Goal: Task Accomplishment & Management: Manage account settings

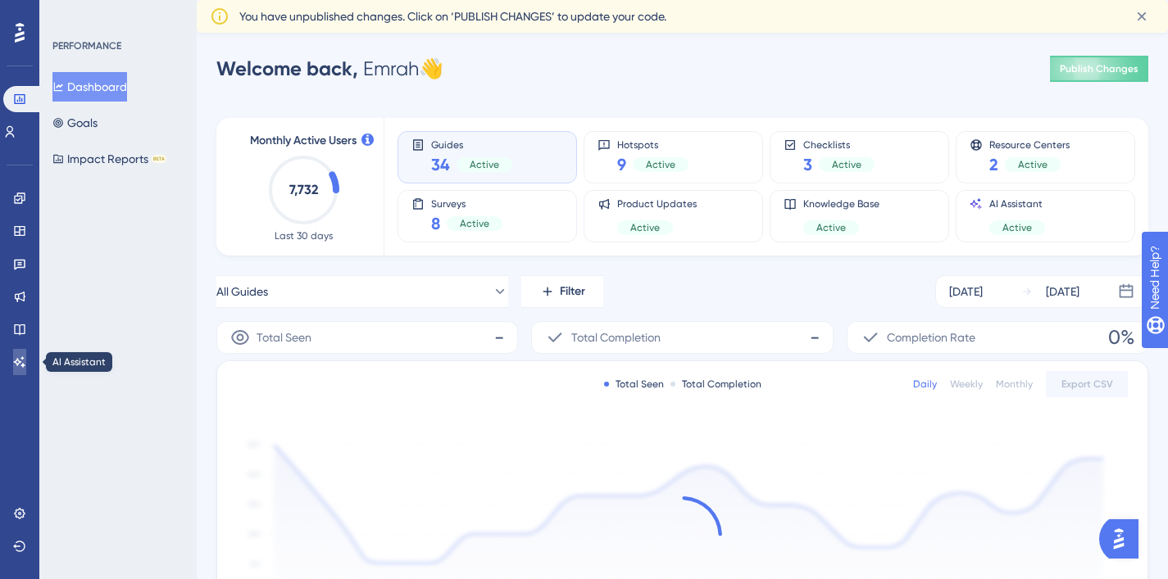
click at [16, 363] on icon at bounding box center [19, 362] width 11 height 11
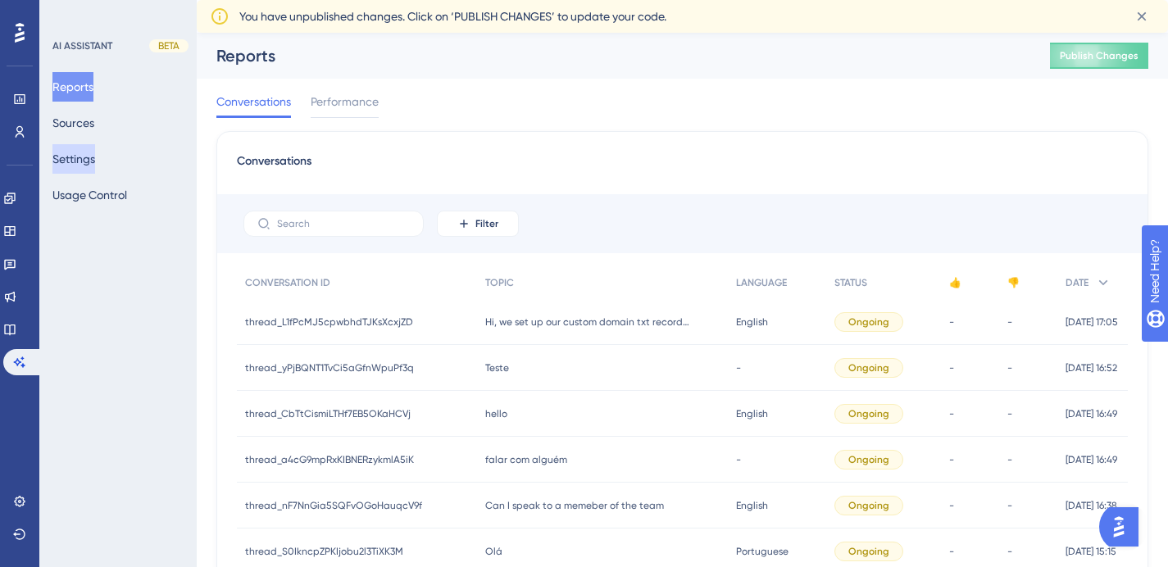
click at [77, 153] on button "Settings" at bounding box center [73, 159] width 43 height 30
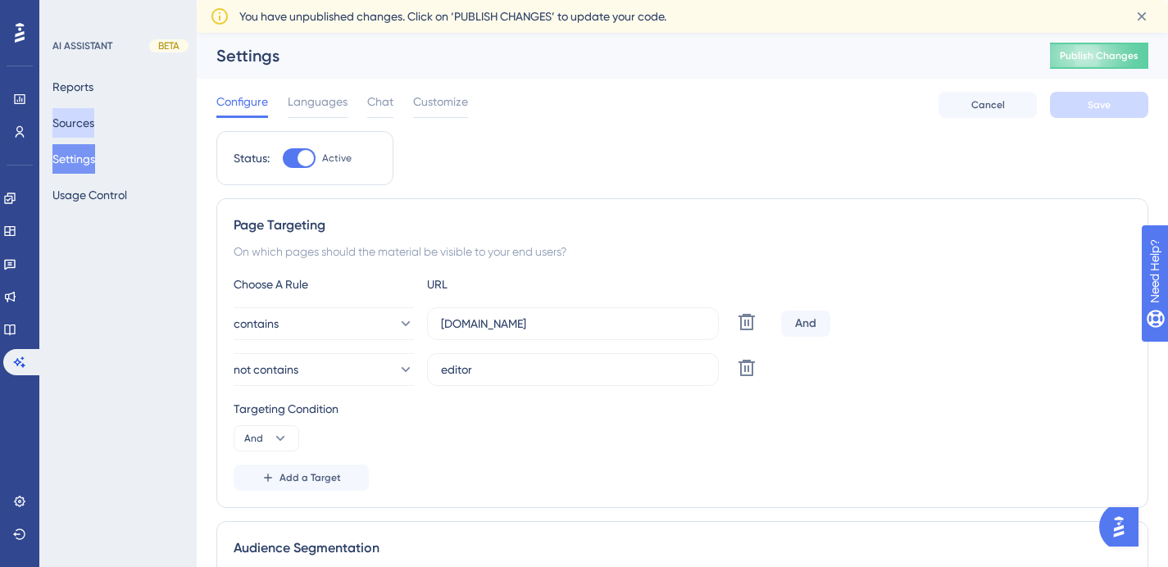
click at [94, 120] on button "Sources" at bounding box center [73, 123] width 42 height 30
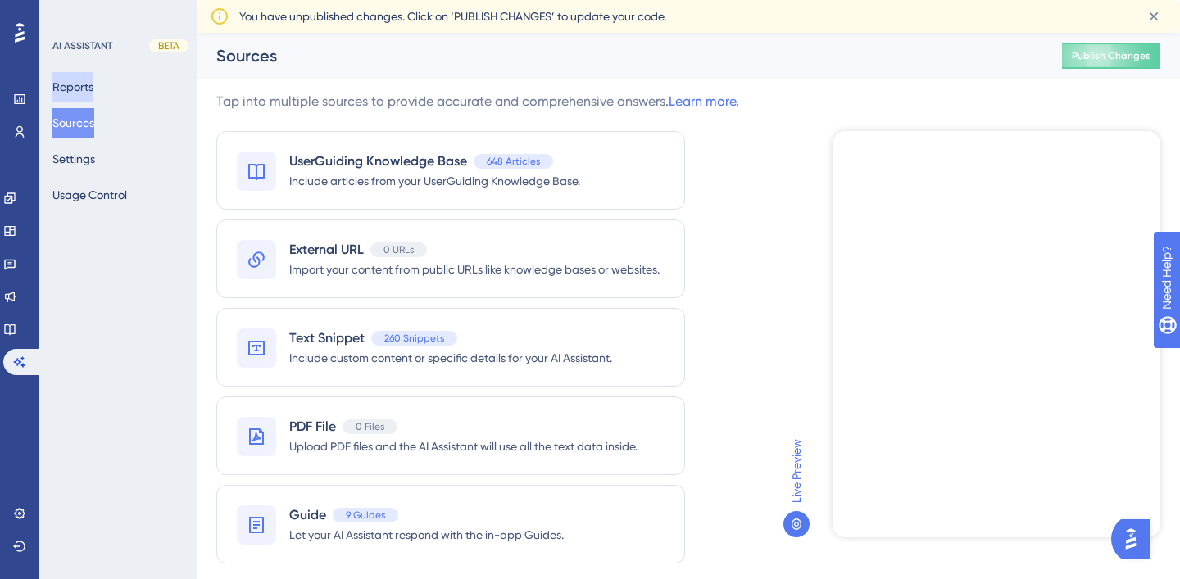
click at [93, 93] on button "Reports" at bounding box center [72, 87] width 41 height 30
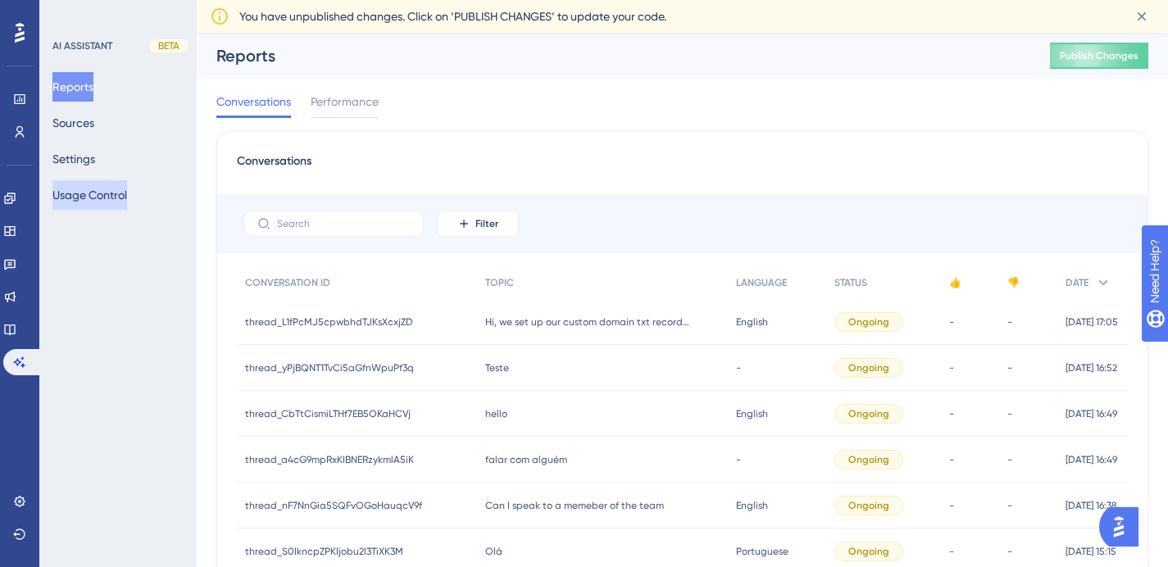
click at [99, 207] on button "Usage Control" at bounding box center [89, 195] width 75 height 30
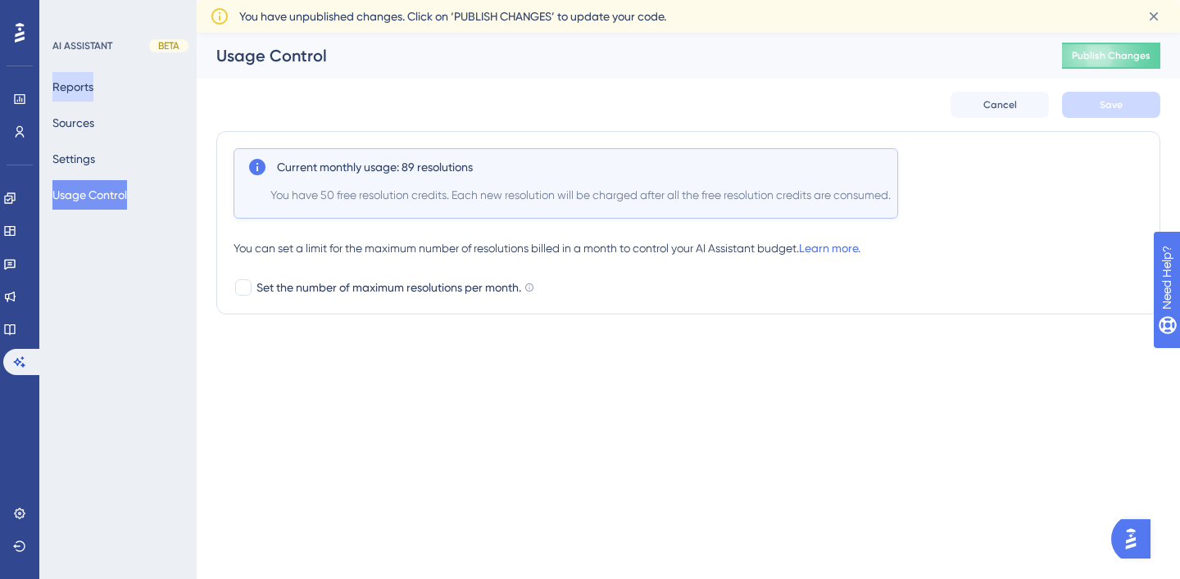
click at [71, 86] on button "Reports" at bounding box center [72, 87] width 41 height 30
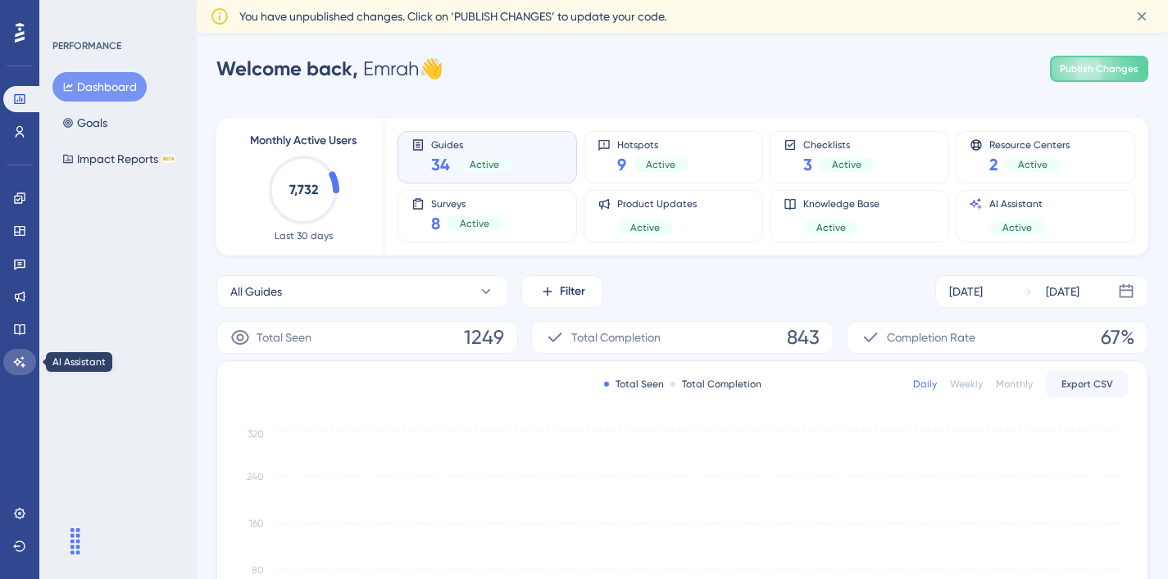
click at [16, 371] on link at bounding box center [19, 362] width 33 height 26
